Goal: Information Seeking & Learning: Learn about a topic

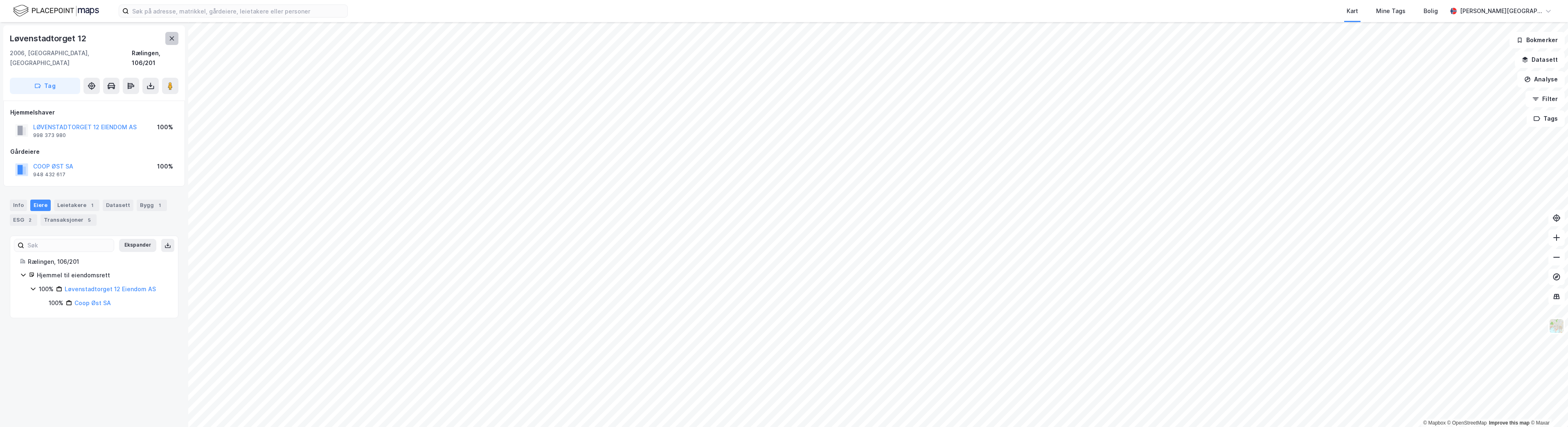
click at [170, 38] on icon at bounding box center [172, 38] width 7 height 7
